Goal: Find specific page/section: Find specific page/section

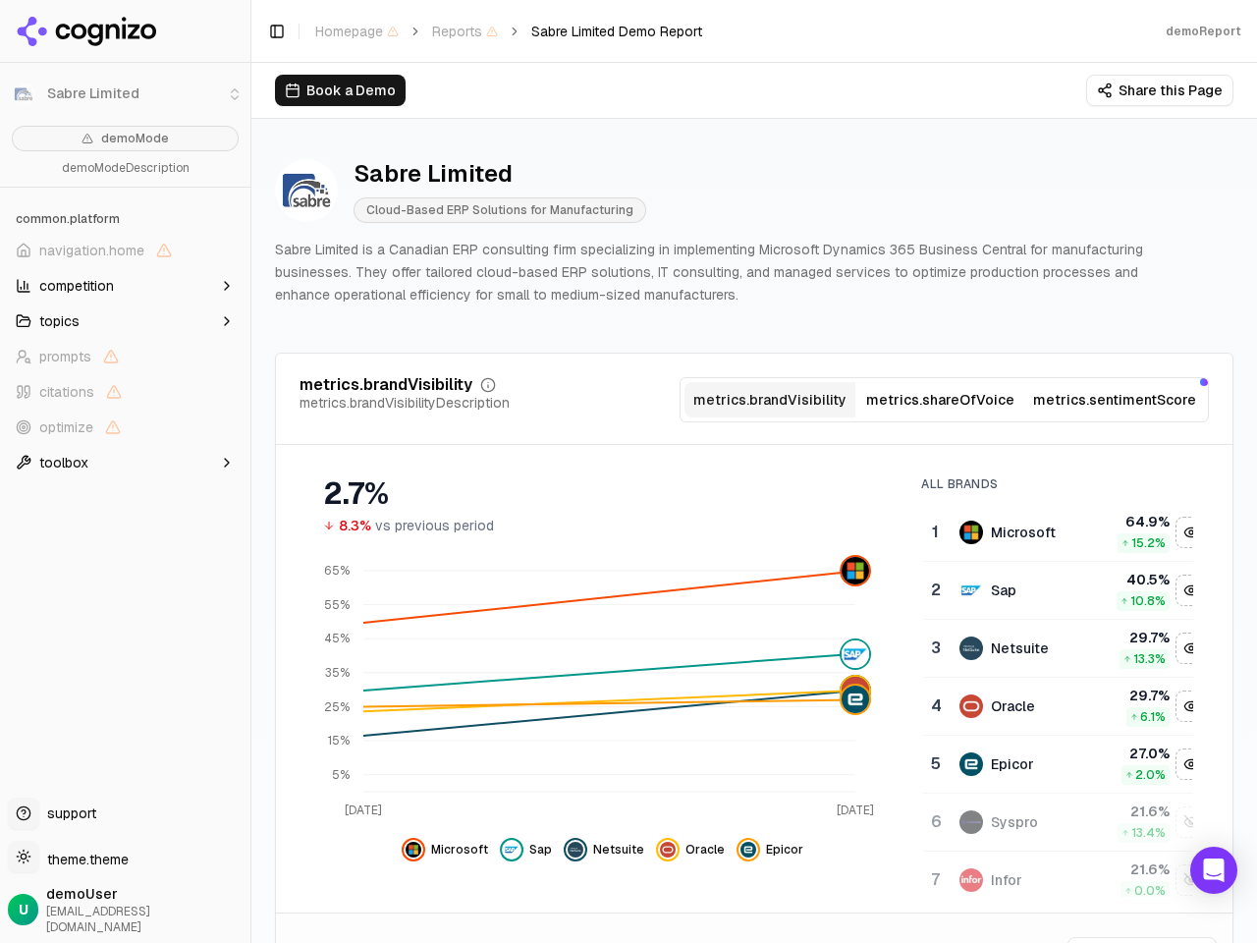
click at [24, 94] on li "Sabre Limited" at bounding box center [125, 94] width 250 height 47
